Goal: Task Accomplishment & Management: Complete application form

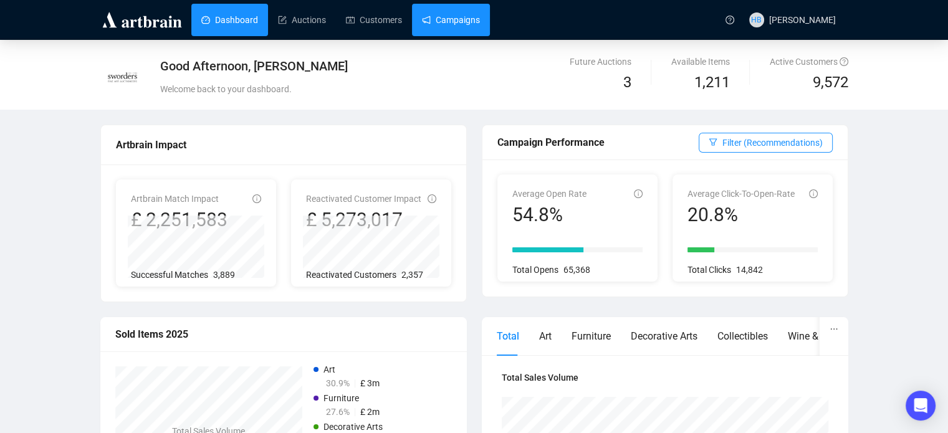
click at [451, 22] on link "Campaigns" at bounding box center [451, 20] width 58 height 32
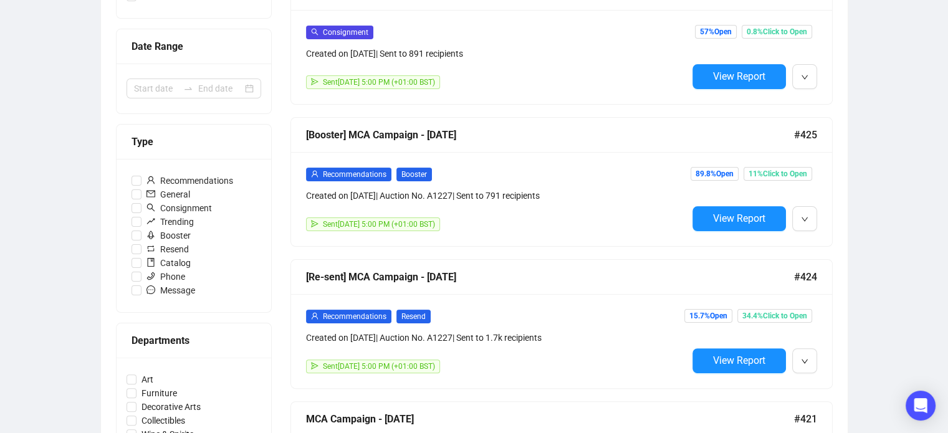
scroll to position [254, 0]
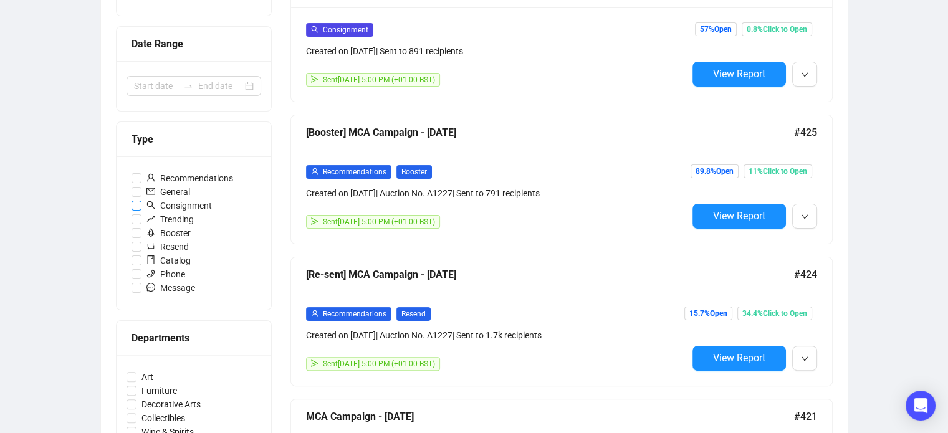
click at [198, 204] on span "Consignment" at bounding box center [179, 206] width 75 height 14
click at [142, 204] on input "Consignment" at bounding box center [137, 206] width 10 height 10
checkbox input "true"
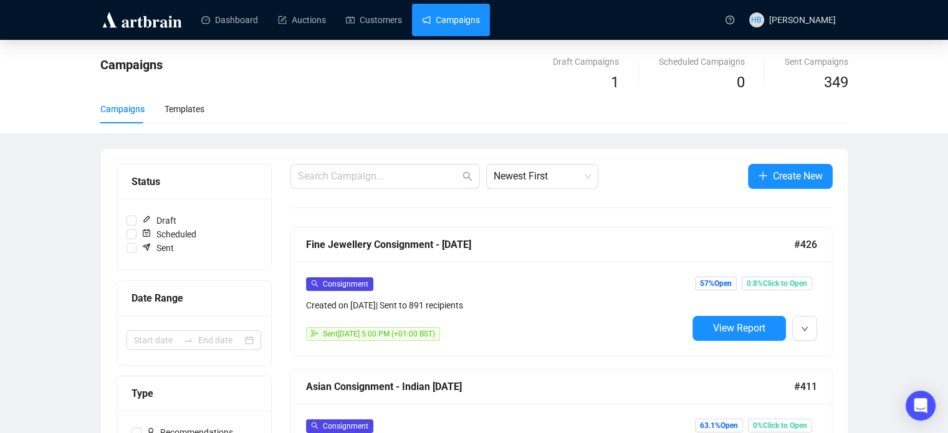
scroll to position [0, 0]
click at [421, 264] on div "Consignment Created on [DATE] | Sent to 891 recipients Sent [DATE] 5:00 PM (+01…" at bounding box center [561, 309] width 541 height 94
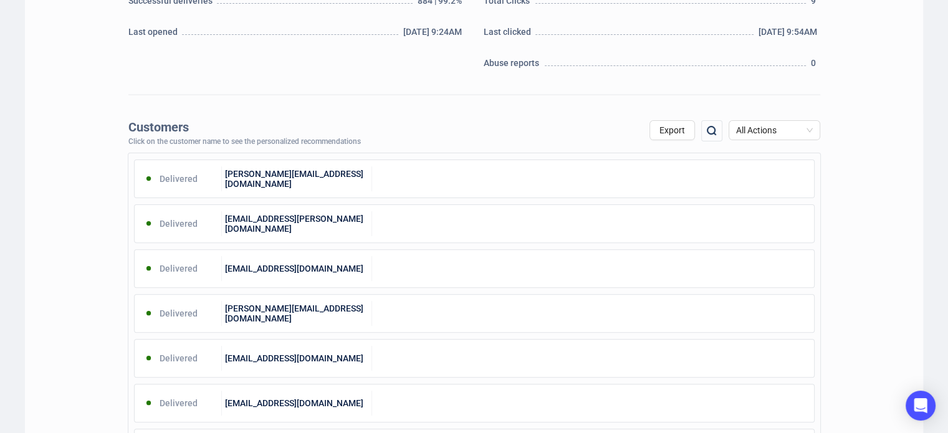
scroll to position [377, 0]
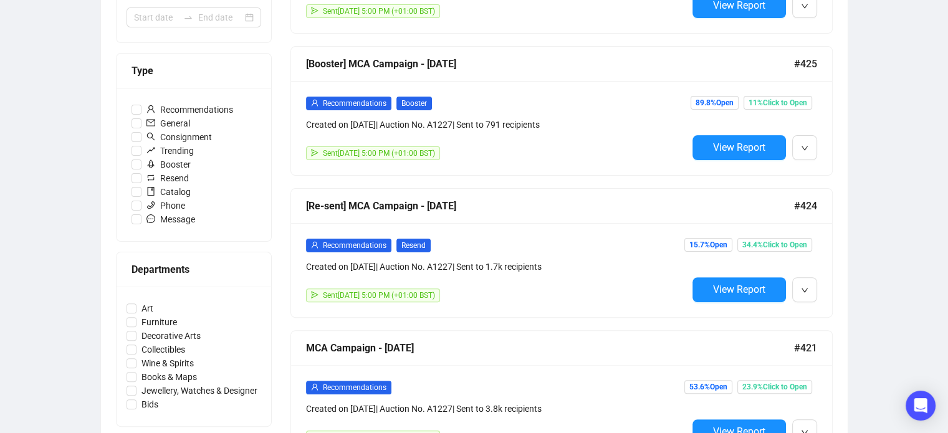
scroll to position [333, 0]
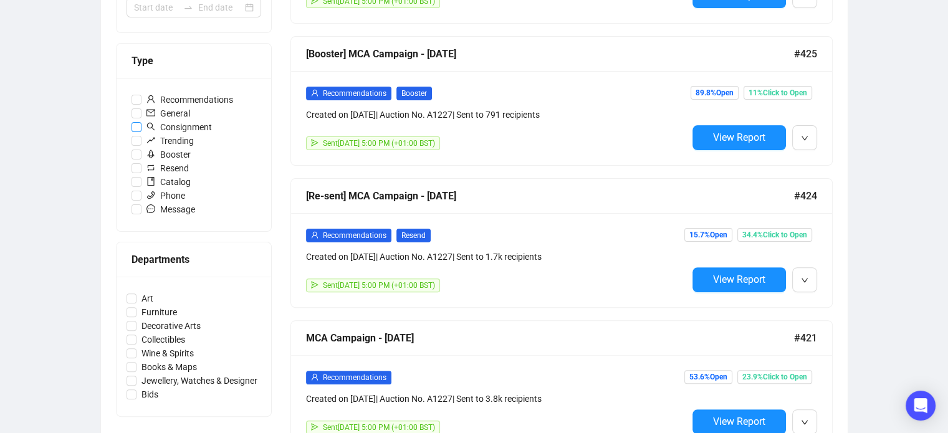
click at [193, 124] on span "Consignment" at bounding box center [179, 127] width 75 height 14
click at [142, 124] on input "Consignment" at bounding box center [137, 127] width 10 height 10
checkbox input "true"
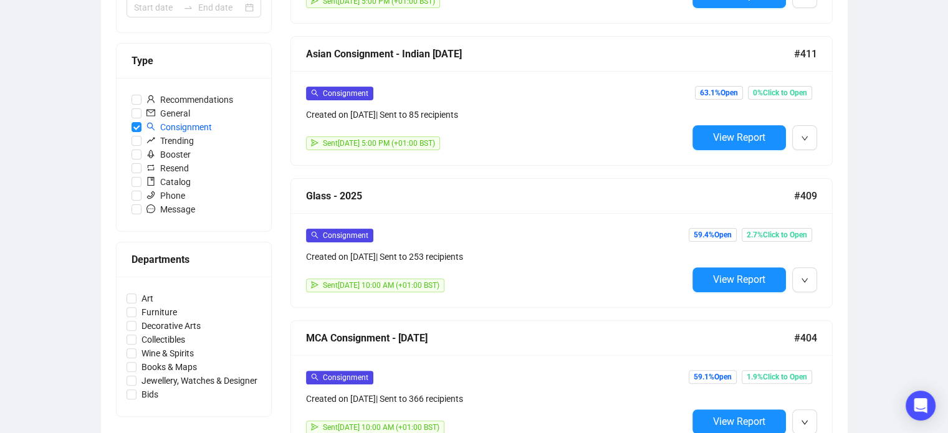
scroll to position [151, 0]
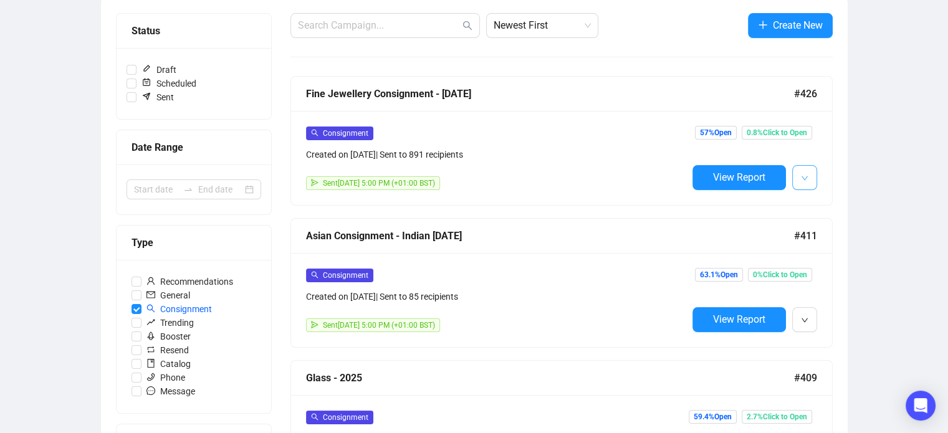
click at [806, 176] on icon "down" at bounding box center [804, 178] width 7 height 7
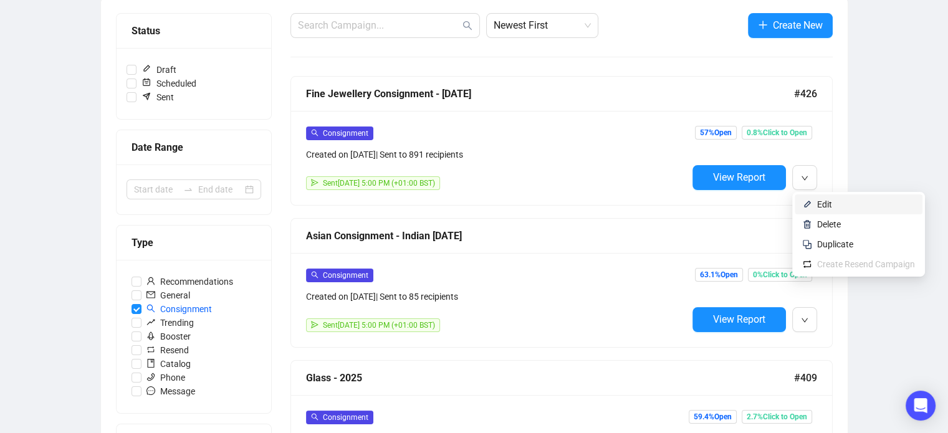
click at [818, 204] on span "Edit" at bounding box center [824, 205] width 15 height 10
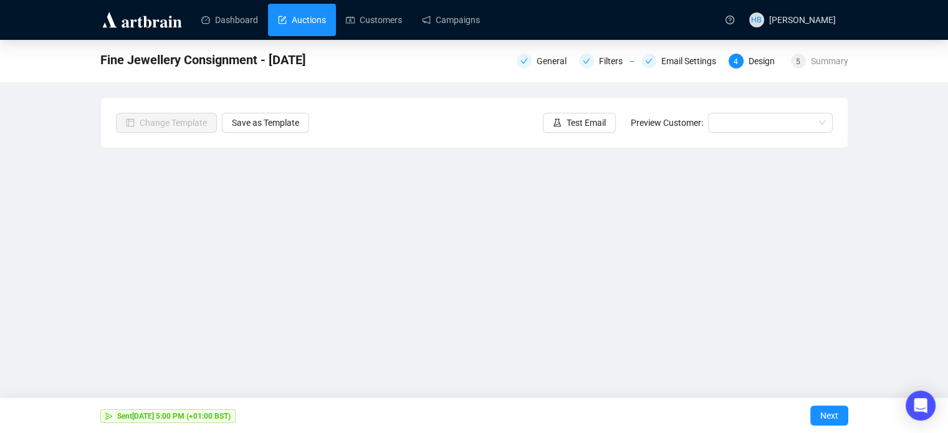
click at [307, 20] on link "Auctions" at bounding box center [302, 20] width 48 height 32
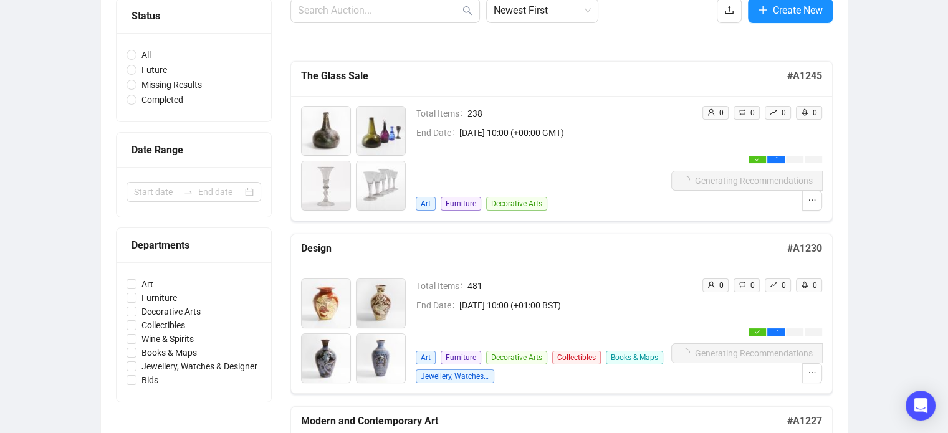
scroll to position [137, 0]
click at [812, 373] on icon "ellipsis" at bounding box center [812, 373] width 7 height 1
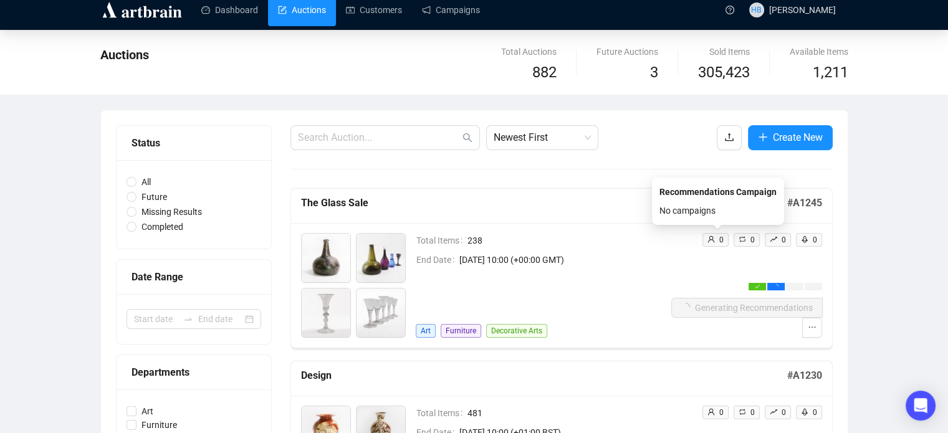
scroll to position [0, 0]
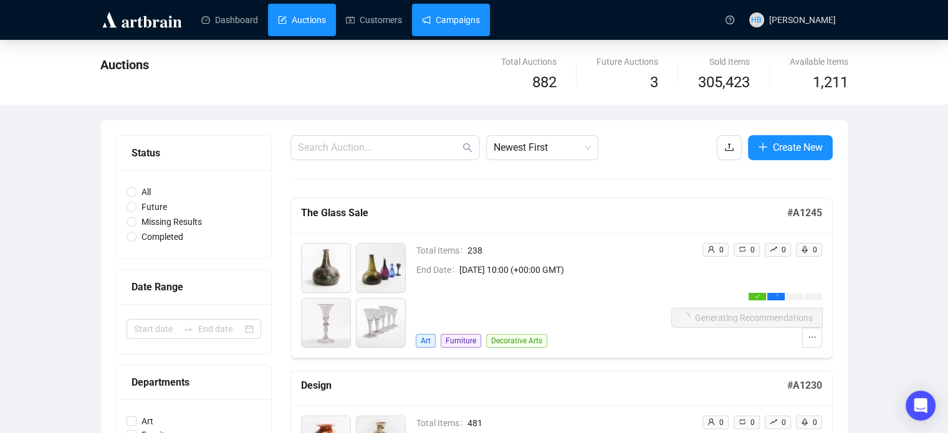
click at [472, 24] on link "Campaigns" at bounding box center [451, 20] width 58 height 32
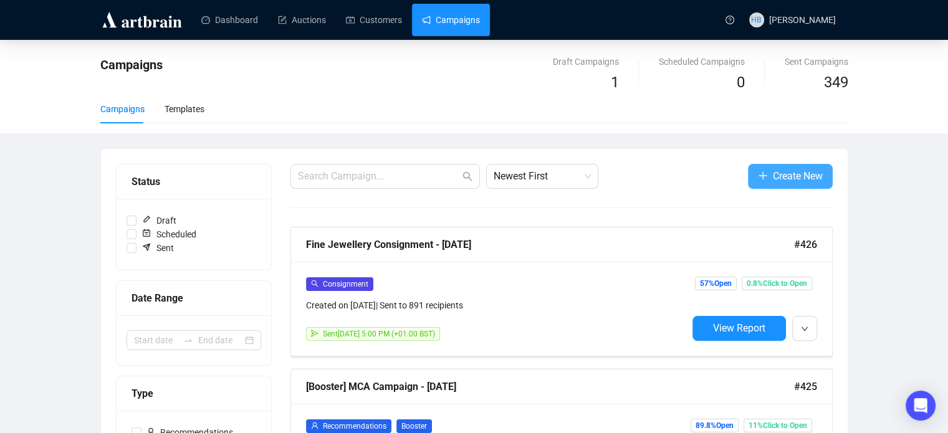
click at [787, 188] on button "Create New" at bounding box center [790, 176] width 85 height 25
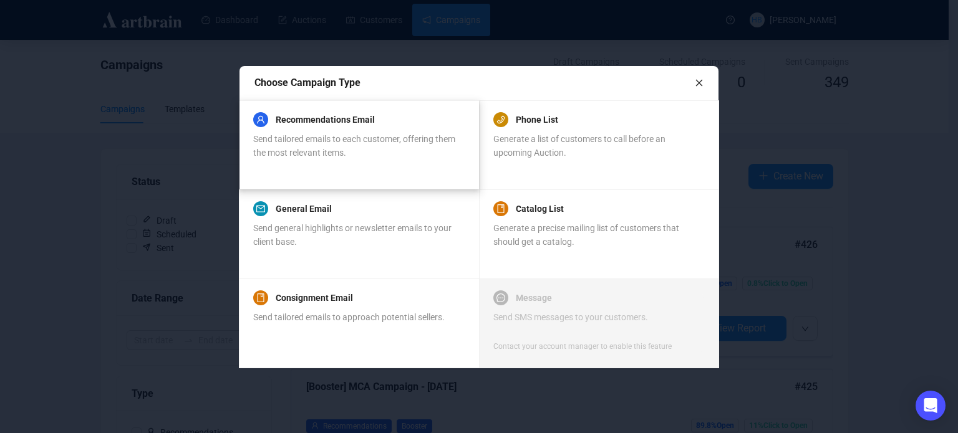
click at [378, 120] on div "Recommendations Email" at bounding box center [358, 119] width 211 height 15
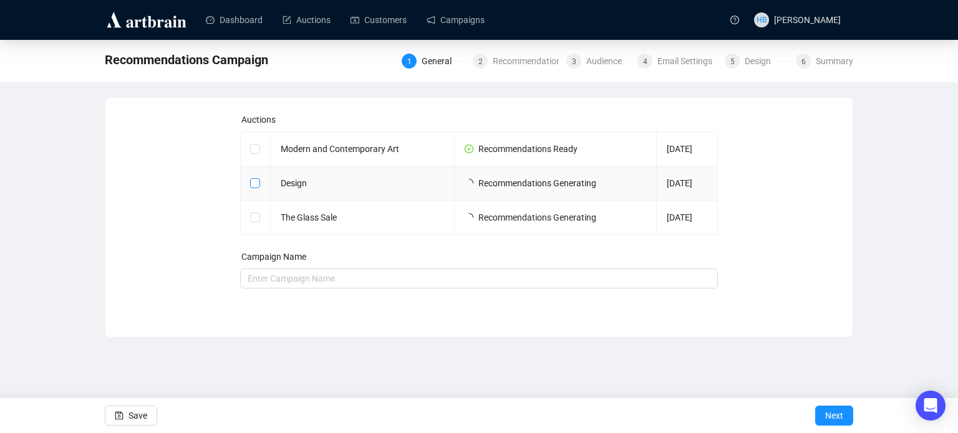
click at [254, 182] on input "checkbox" at bounding box center [254, 182] width 9 height 9
checkbox input "true"
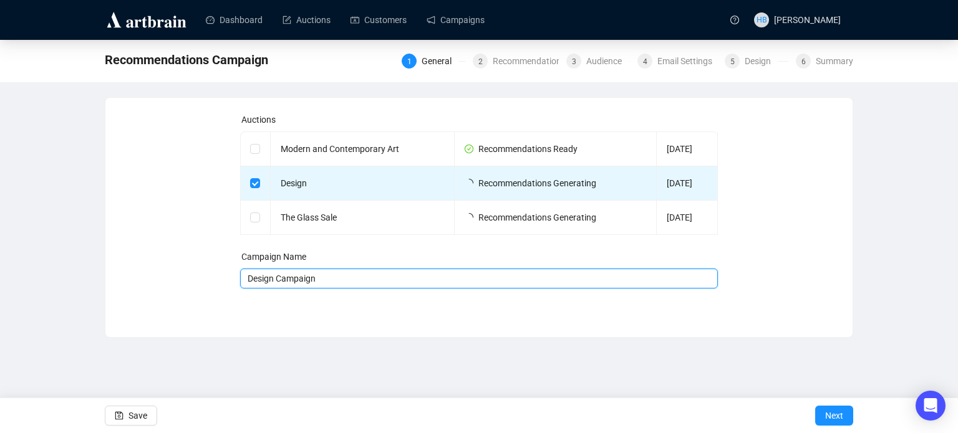
click at [342, 284] on input "Design Campaign" at bounding box center [479, 279] width 478 height 20
type input "Design Campaign - [DATE]"
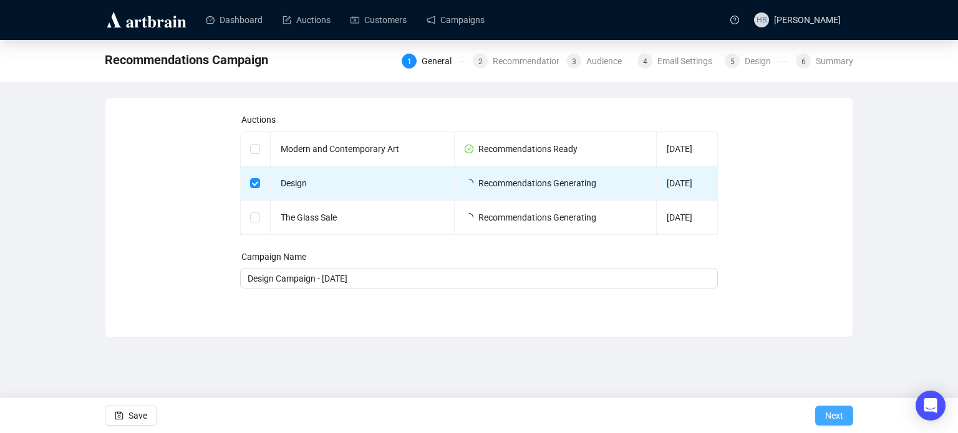
click at [834, 413] on span "Next" at bounding box center [834, 415] width 18 height 35
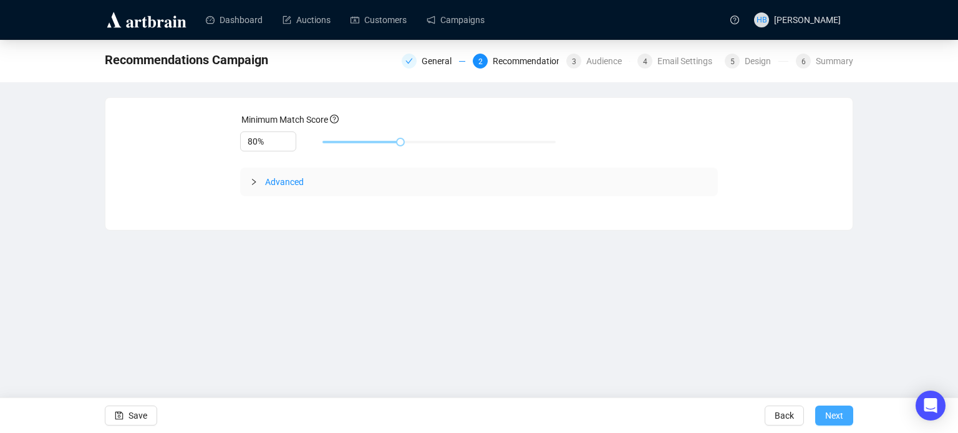
click at [843, 413] on span "Next" at bounding box center [834, 415] width 18 height 35
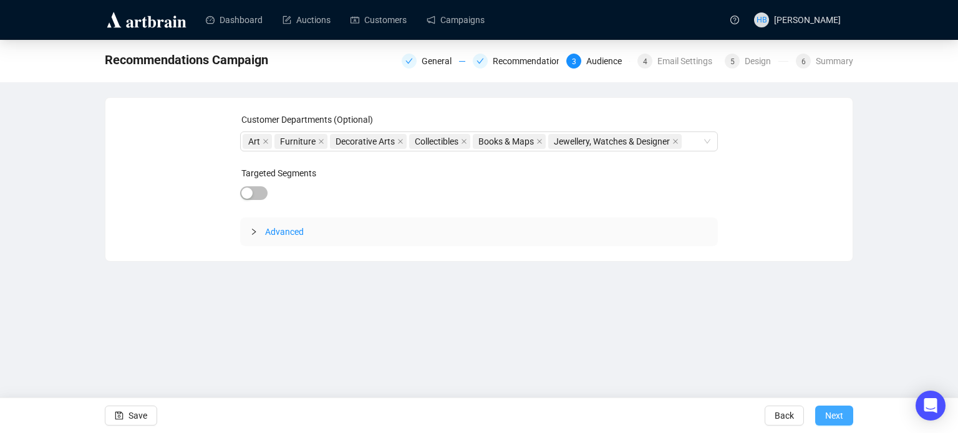
click at [829, 411] on span "Next" at bounding box center [834, 415] width 18 height 35
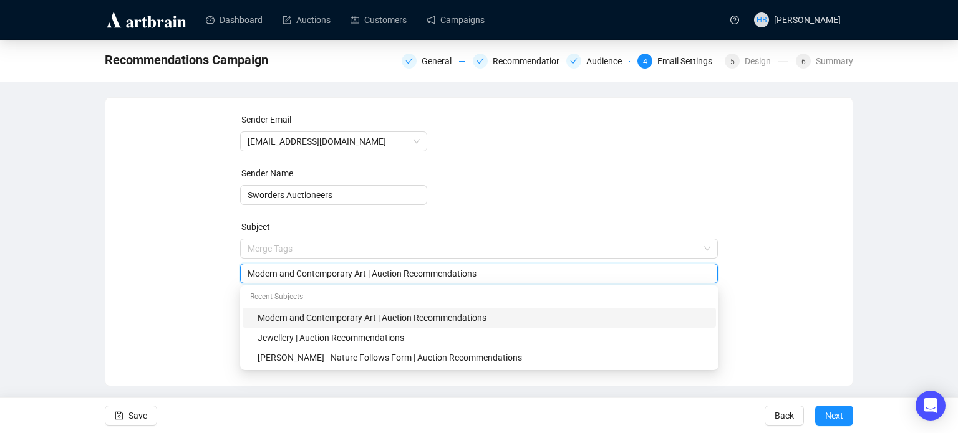
drag, startPoint x: 367, startPoint y: 251, endPoint x: 223, endPoint y: 277, distance: 145.9
click at [223, 277] on div "Sender Email [EMAIL_ADDRESS][DOMAIN_NAME] Sender Name Sworders Auctioneers Subj…" at bounding box center [478, 232] width 717 height 239
type input "Design | Auction Recommendations"
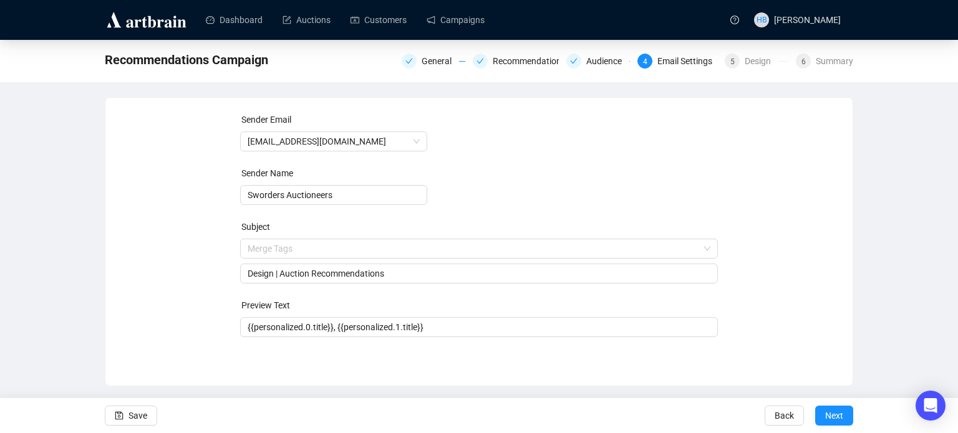
click at [223, 277] on div "Sender Email [EMAIL_ADDRESS][DOMAIN_NAME] Sender Name Sworders Auctioneers Subj…" at bounding box center [478, 232] width 717 height 239
click at [844, 418] on button "Next" at bounding box center [834, 416] width 38 height 20
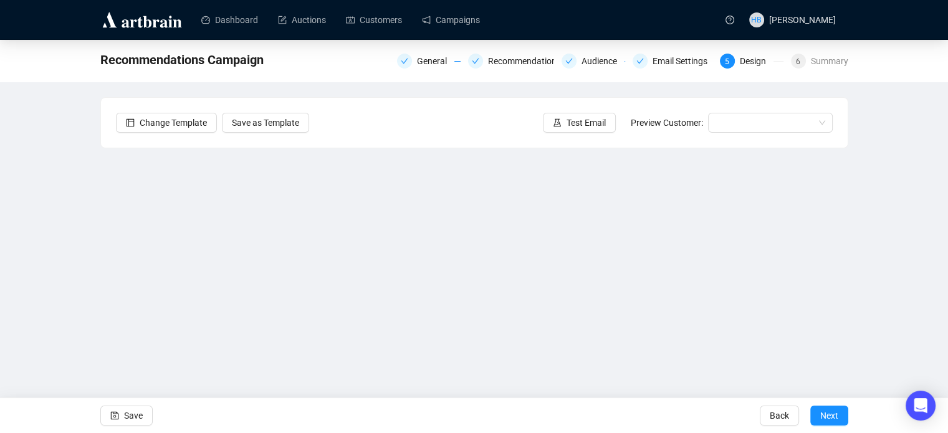
click at [917, 256] on div "Recommendations Campaign General Recommendations Audience Email Settings 5 Desi…" at bounding box center [474, 250] width 948 height 420
